Goal: Contribute content: Contribute content

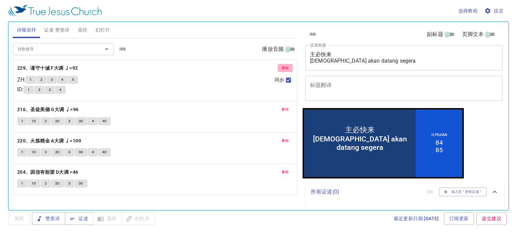
click at [285, 69] on span "删除" at bounding box center [285, 68] width 7 height 6
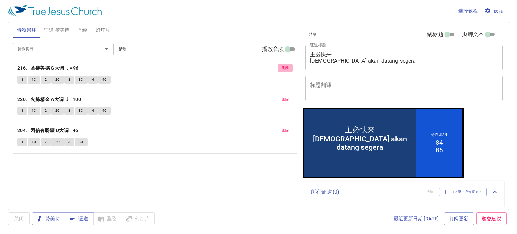
click at [285, 68] on span "删除" at bounding box center [285, 68] width 7 height 6
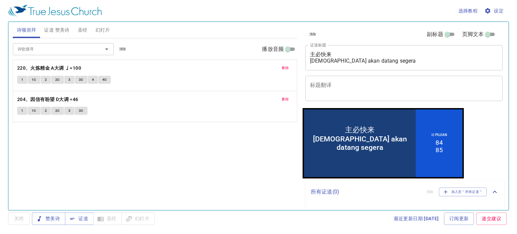
click at [285, 68] on span "删除" at bounding box center [285, 68] width 7 height 6
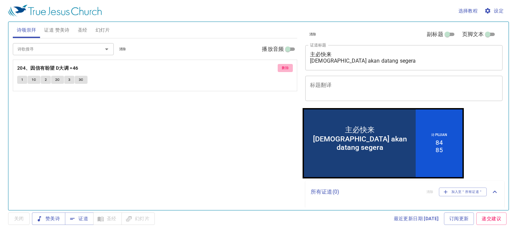
click at [285, 68] on span "删除" at bounding box center [285, 68] width 7 height 6
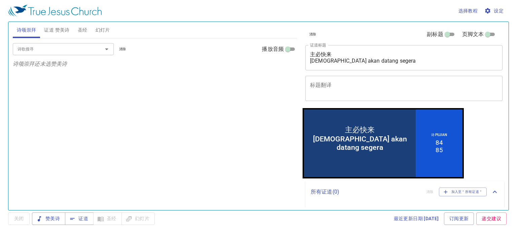
click at [57, 28] on span "证道 赞美诗" at bounding box center [56, 30] width 25 height 8
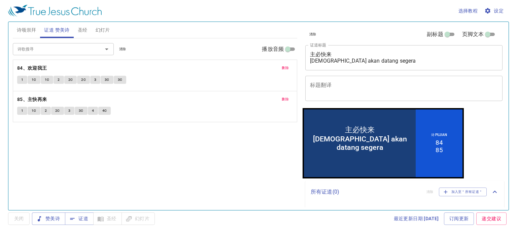
click at [287, 67] on span "删除" at bounding box center [285, 68] width 7 height 6
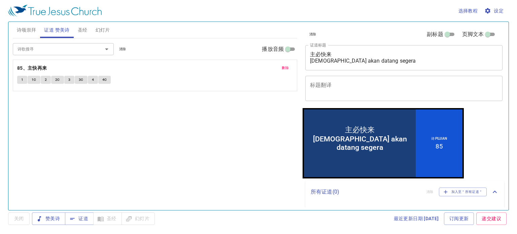
click at [287, 67] on span "删除" at bounding box center [285, 68] width 7 height 6
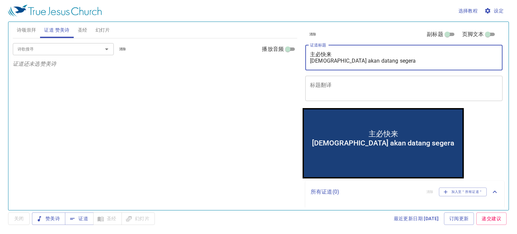
click at [400, 62] on textarea "主必快来 Tuhan akan datang segera" at bounding box center [404, 57] width 188 height 13
drag, startPoint x: 387, startPoint y: 62, endPoint x: 302, endPoint y: 54, distance: 85.5
click at [300, 54] on div "清除 副标题 页脚文本 证道标题 主必快来 Tuhan akan datang segera x 证道标题 标题翻译 x 标题翻译 副标题 x 副标题 副标题…" at bounding box center [403, 113] width 207 height 188
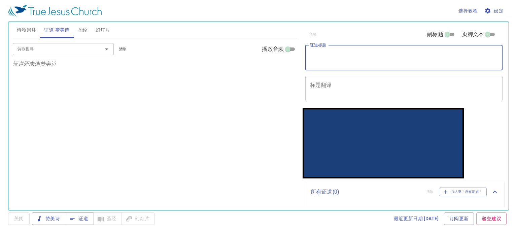
click at [67, 49] on input "诗歌搜寻" at bounding box center [53, 49] width 77 height 8
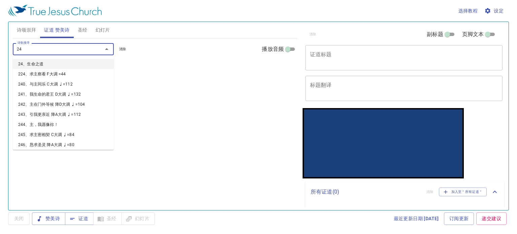
type input "246"
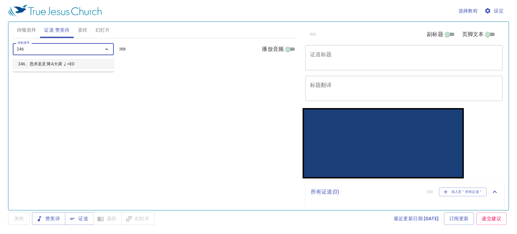
click at [59, 61] on li "246、恳求圣灵 降A大调 ♩=80" at bounding box center [63, 64] width 101 height 10
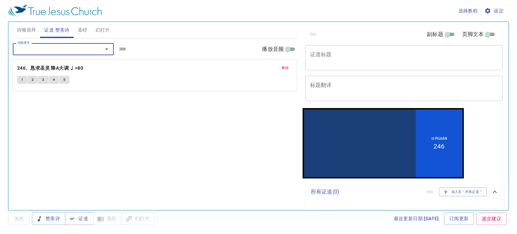
click at [48, 51] on input "诗歌搜寻" at bounding box center [53, 49] width 77 height 8
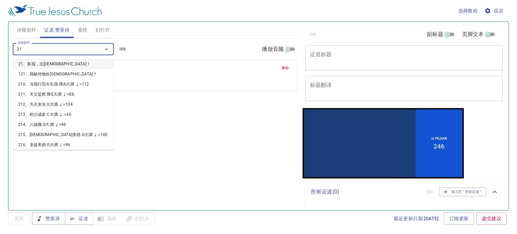
type input "216"
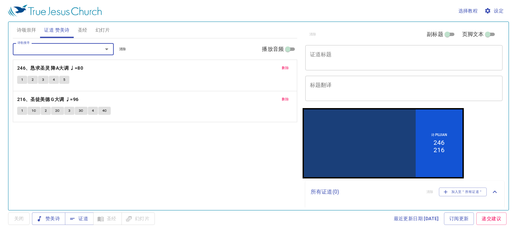
click at [365, 51] on textarea "证道标题" at bounding box center [404, 57] width 188 height 13
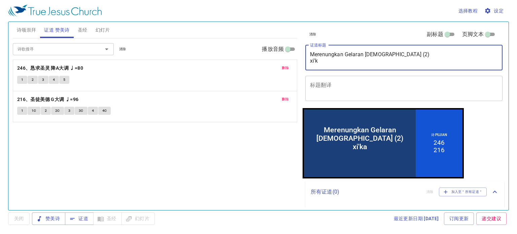
type textarea "Merenungkan Gelaran Roh Kudus (2) xi"
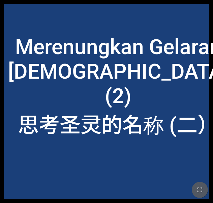
click at [195, 191] on button "button" at bounding box center [200, 190] width 16 height 16
